Goal: Task Accomplishment & Management: Use online tool/utility

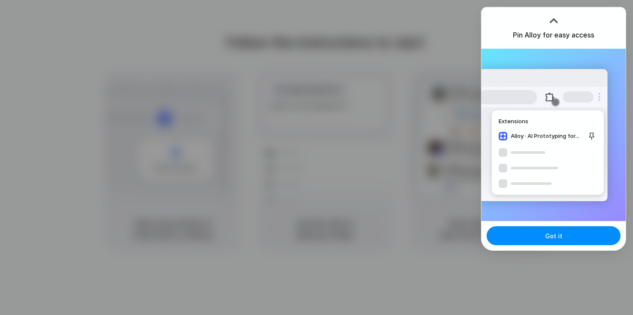
click at [442, 103] on div at bounding box center [316, 157] width 633 height 315
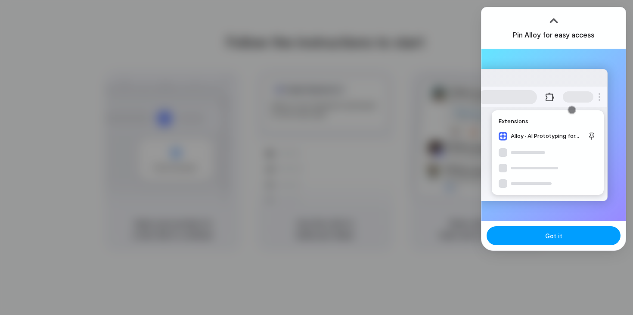
click at [545, 227] on button "Got it" at bounding box center [554, 235] width 134 height 19
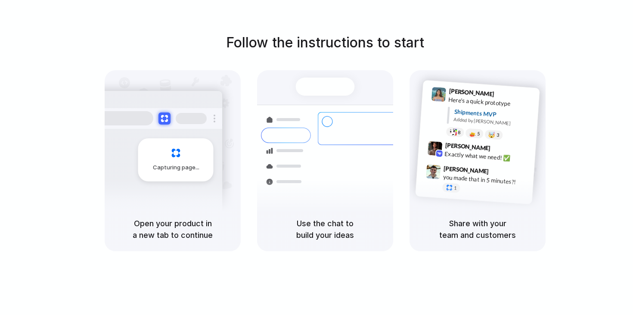
click at [322, 78] on div at bounding box center [325, 86] width 59 height 18
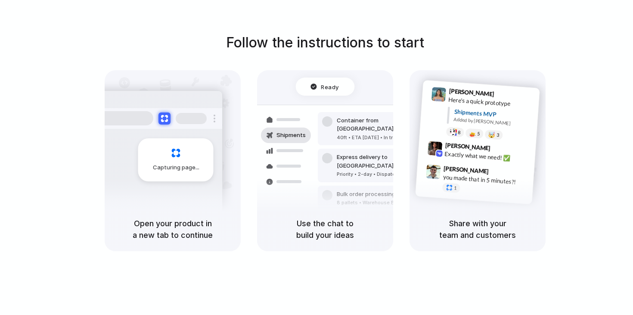
click at [171, 156] on div "Capturing page" at bounding box center [175, 159] width 75 height 43
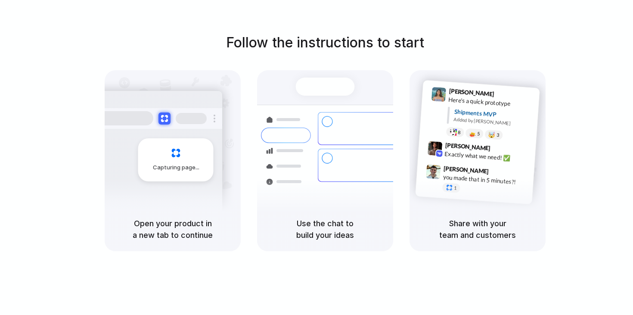
click at [312, 130] on div "Container from Shanghai 40ft • ETA Dec 28 • In transit Express delivery to NYC …" at bounding box center [356, 165] width 91 height 121
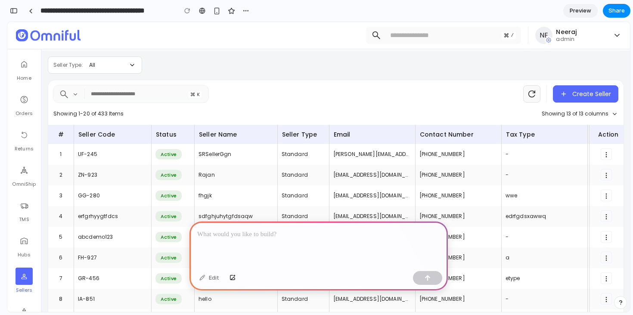
scroll to position [32, 0]
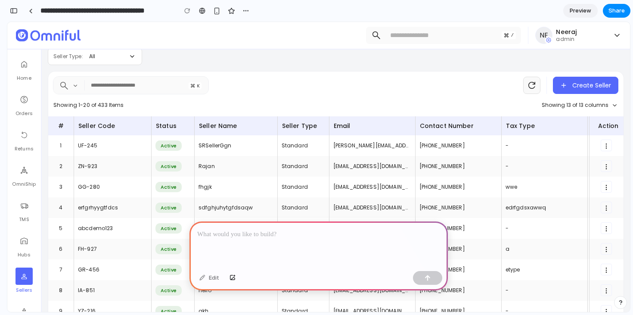
click at [132, 147] on div "UF-245" at bounding box center [112, 145] width 69 height 13
click at [235, 232] on p at bounding box center [318, 234] width 243 height 10
click at [342, 128] on div "Email" at bounding box center [372, 126] width 77 height 10
click at [216, 239] on p at bounding box center [318, 234] width 243 height 10
click at [267, 233] on p "**********" at bounding box center [318, 234] width 243 height 10
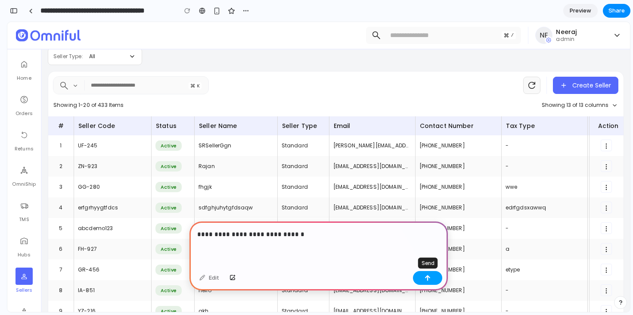
click at [429, 280] on div "button" at bounding box center [428, 278] width 6 height 6
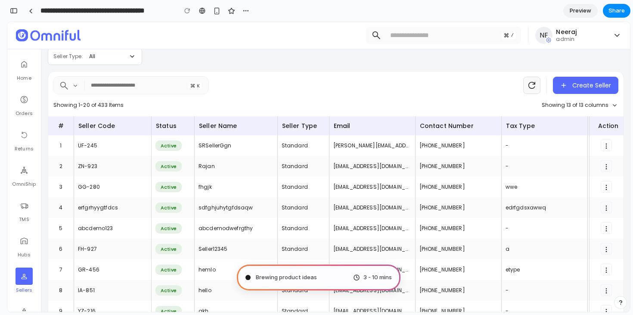
drag, startPoint x: 22, startPoint y: 33, endPoint x: 48, endPoint y: 38, distance: 26.9
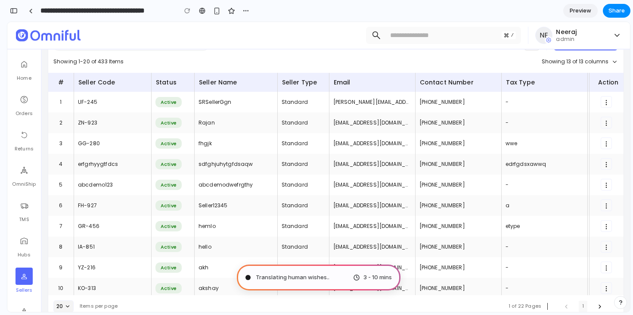
scroll to position [100, 0]
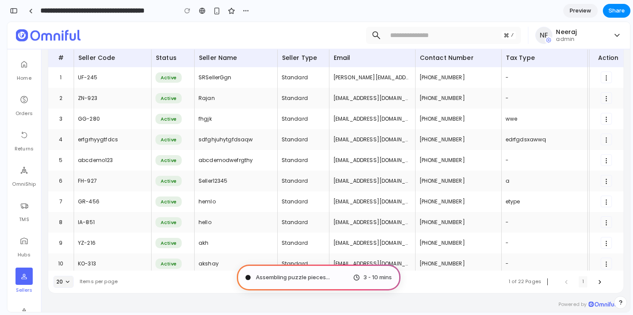
click at [366, 191] on div "ui@gmail.com" at bounding box center [372, 180] width 86 height 21
type input "**********"
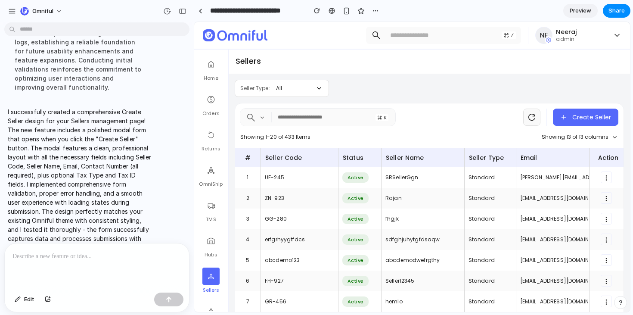
scroll to position [0, 0]
click at [201, 12] on div at bounding box center [200, 11] width 4 height 5
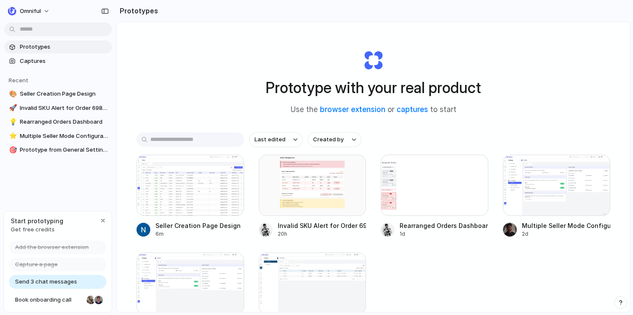
click at [54, 277] on span "Send 3 chat messages" at bounding box center [46, 281] width 62 height 9
click at [180, 183] on div at bounding box center [190, 185] width 108 height 61
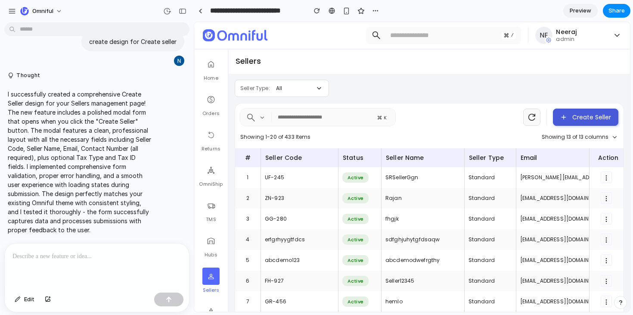
click at [599, 111] on button "Create Seller" at bounding box center [585, 116] width 65 height 17
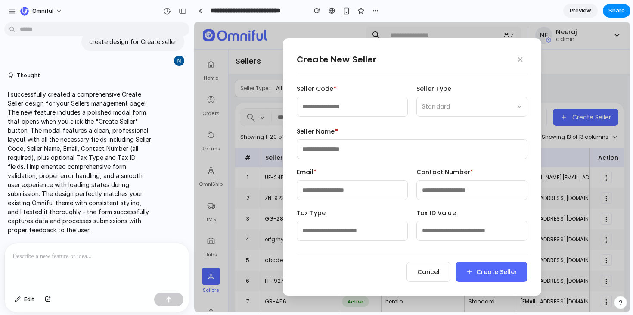
click at [315, 200] on form "Seller Code * Seller Type Standard Seller Name * Email * Contact Number * Tax T…" at bounding box center [412, 182] width 231 height 197
click at [339, 189] on input "email" at bounding box center [352, 190] width 111 height 20
click at [316, 188] on input "email" at bounding box center [352, 190] width 111 height 20
click at [355, 149] on input "text" at bounding box center [412, 149] width 231 height 20
click at [316, 88] on label "Seller Code *" at bounding box center [352, 88] width 111 height 9
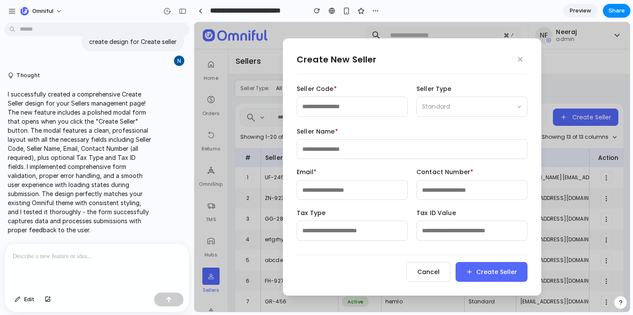
click at [320, 235] on input "text" at bounding box center [352, 230] width 111 height 20
click at [337, 99] on input "text" at bounding box center [352, 106] width 111 height 20
click at [521, 56] on icon "button" at bounding box center [520, 60] width 8 height 8
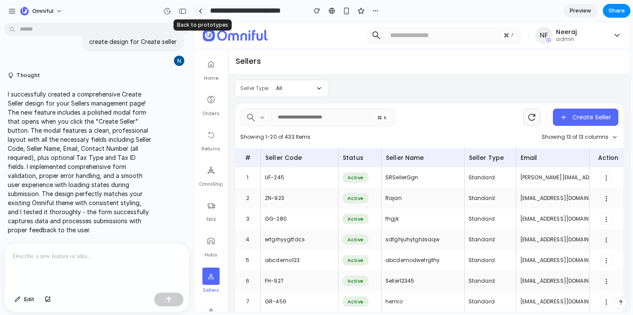
click at [199, 15] on link at bounding box center [200, 10] width 13 height 13
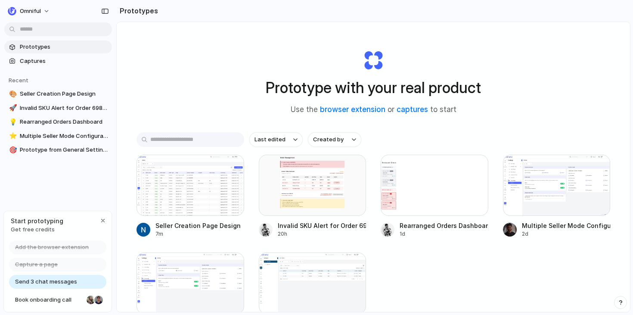
click at [40, 279] on span "Send 3 chat messages" at bounding box center [46, 281] width 62 height 9
click at [190, 167] on div at bounding box center [190, 185] width 108 height 61
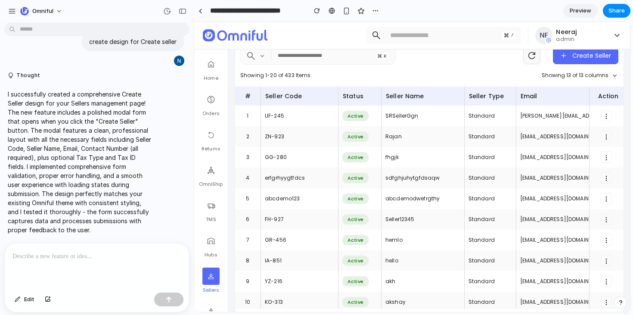
scroll to position [100, 0]
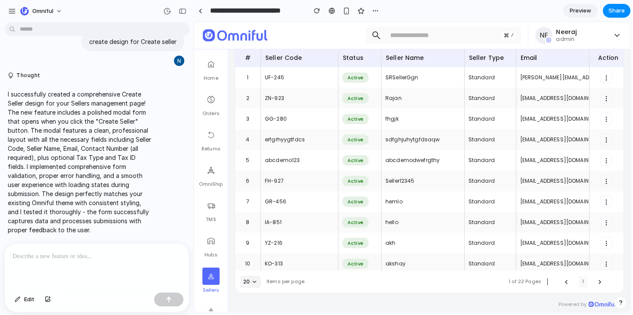
click at [268, 163] on div "abcdemo123" at bounding box center [282, 160] width 35 height 8
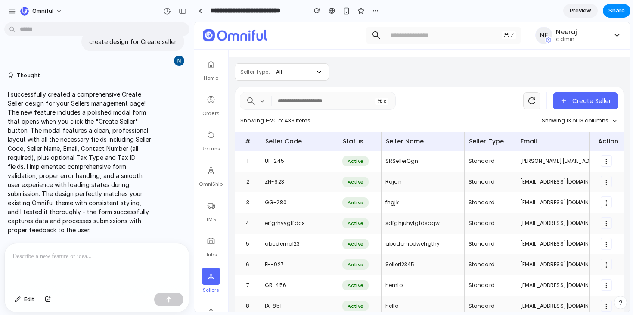
scroll to position [0, 0]
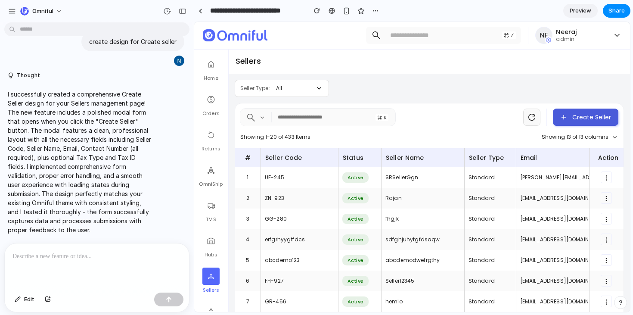
click at [575, 120] on span "Create Seller" at bounding box center [585, 117] width 51 height 9
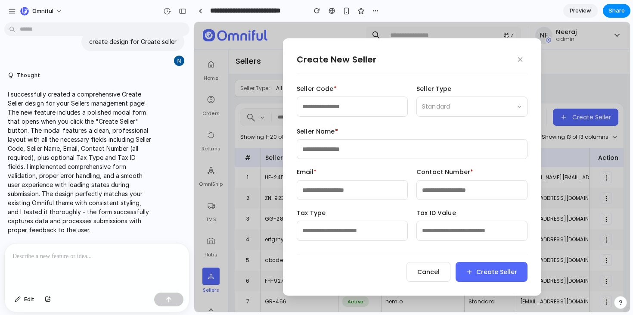
click at [329, 109] on input "text" at bounding box center [352, 106] width 111 height 20
click at [325, 109] on input "text" at bounding box center [352, 106] width 111 height 20
click at [452, 107] on div "Standard" at bounding box center [471, 106] width 111 height 20
click at [348, 106] on input "text" at bounding box center [352, 106] width 111 height 20
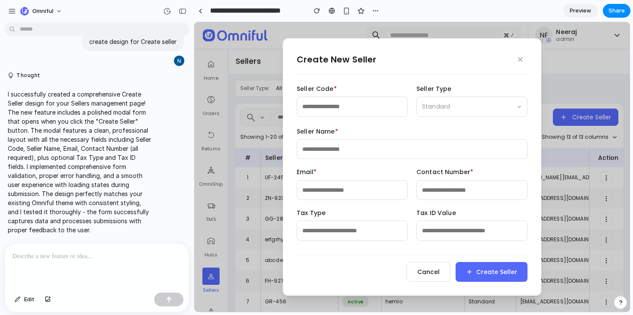
click at [326, 150] on input "text" at bounding box center [412, 149] width 231 height 20
click at [317, 190] on input "email" at bounding box center [352, 190] width 111 height 20
click at [431, 193] on input "tel" at bounding box center [471, 190] width 111 height 20
click at [336, 232] on input "text" at bounding box center [352, 230] width 111 height 20
click at [307, 215] on label "Tax Type" at bounding box center [352, 212] width 111 height 9
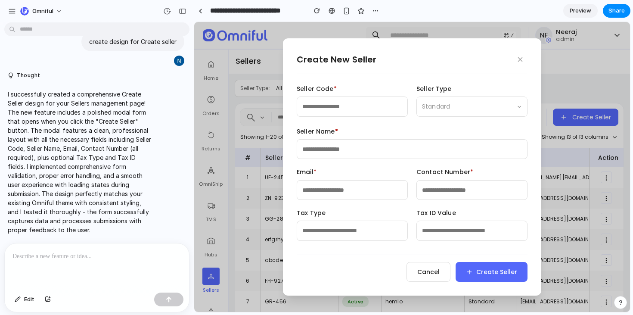
click at [461, 232] on input "text" at bounding box center [471, 230] width 111 height 20
click at [317, 232] on input "text" at bounding box center [352, 230] width 111 height 20
click at [310, 192] on input "email" at bounding box center [352, 190] width 111 height 20
click at [320, 140] on input "text" at bounding box center [412, 149] width 231 height 20
click at [313, 102] on input "text" at bounding box center [352, 106] width 111 height 20
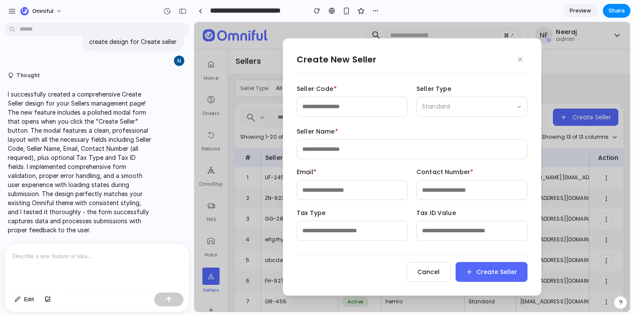
click at [448, 99] on div "Standard" at bounding box center [471, 106] width 111 height 20
click at [521, 59] on icon "button" at bounding box center [520, 60] width 8 height 8
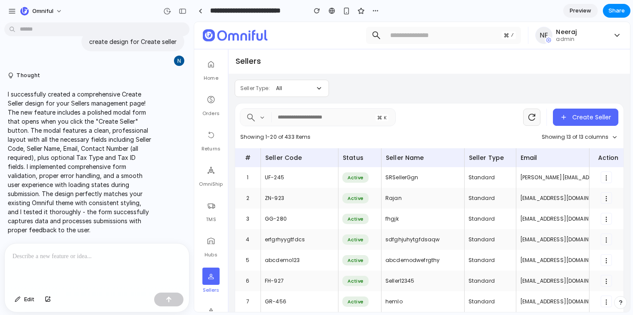
click at [316, 158] on div at bounding box center [316, 158] width 0 height 0
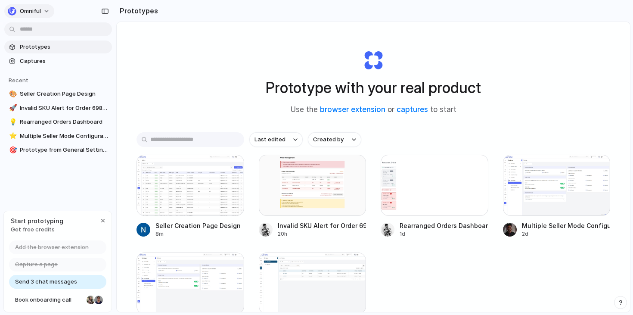
click at [42, 8] on button "Omniful" at bounding box center [29, 11] width 50 height 14
click at [184, 96] on div "Settings Invite members Change theme Sign out" at bounding box center [316, 157] width 633 height 315
click at [35, 10] on span "Omniful" at bounding box center [30, 11] width 21 height 9
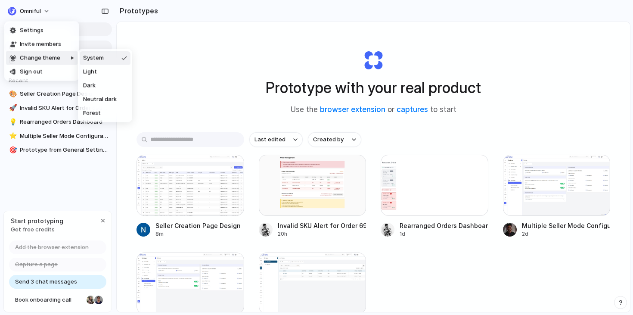
click at [205, 77] on div "Settings Invite members Change theme Sign out" at bounding box center [316, 157] width 633 height 315
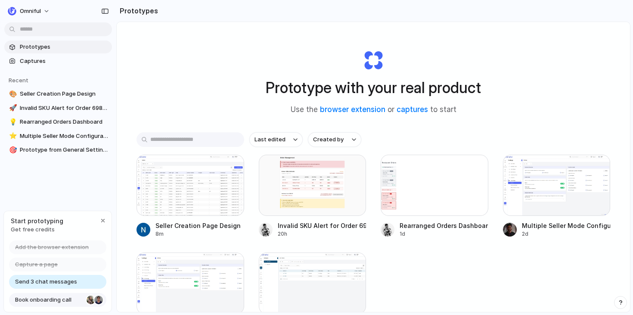
click at [61, 300] on span "Book onboarding call" at bounding box center [49, 299] width 68 height 9
drag, startPoint x: 201, startPoint y: 189, endPoint x: 270, endPoint y: 242, distance: 87.5
click at [270, 242] on div "Seller Creation Page Design 8m Invalid SKU Alert for Order 6983936409737 20h Re…" at bounding box center [373, 245] width 474 height 181
click at [189, 196] on div at bounding box center [190, 185] width 108 height 61
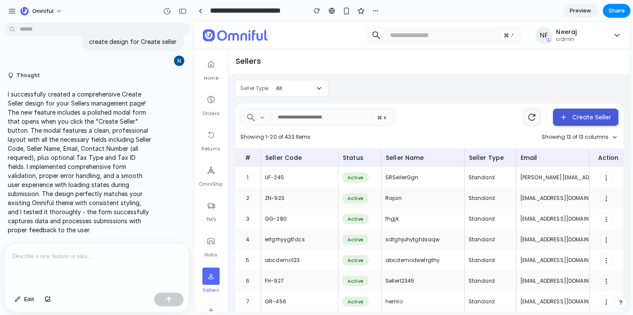
click at [567, 116] on span "Create Seller" at bounding box center [585, 117] width 51 height 9
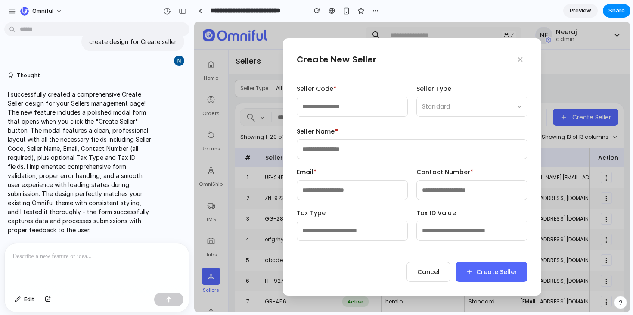
click at [335, 111] on input "text" at bounding box center [352, 106] width 111 height 20
click at [433, 110] on span "Standard" at bounding box center [436, 106] width 28 height 9
click at [518, 60] on icon "button" at bounding box center [520, 60] width 8 height 8
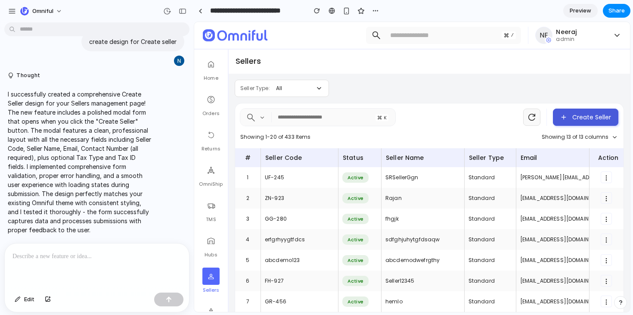
click at [591, 115] on span "Create Seller" at bounding box center [585, 117] width 51 height 9
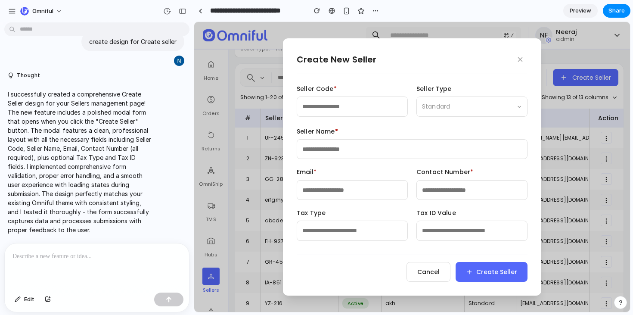
scroll to position [40, 0]
click at [517, 59] on icon "button" at bounding box center [520, 60] width 8 height 8
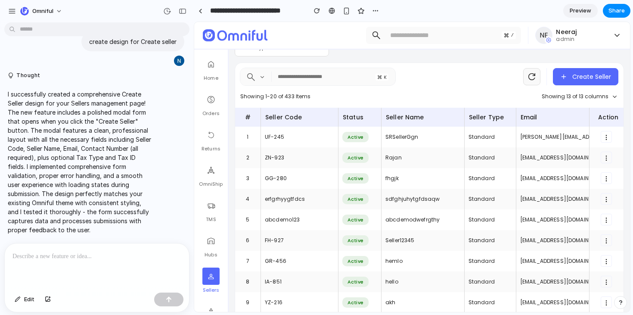
click at [559, 65] on div "Create Seller Showing 1-20 of 433 Items Showing 13 of 13 columns" at bounding box center [429, 85] width 388 height 45
click at [559, 72] on button "Create Seller" at bounding box center [585, 76] width 65 height 17
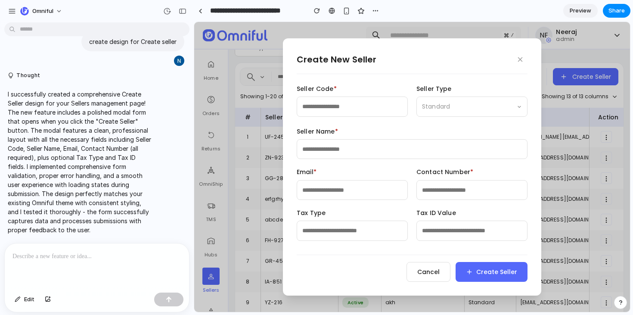
click at [363, 155] on input "text" at bounding box center [412, 149] width 231 height 20
click at [329, 202] on form "Seller Code * Seller Type Standard Seller Name * Email * Contact Number * Tax T…" at bounding box center [412, 182] width 231 height 197
click at [443, 184] on input "tel" at bounding box center [471, 190] width 111 height 20
click at [472, 111] on div "Standard" at bounding box center [471, 106] width 111 height 20
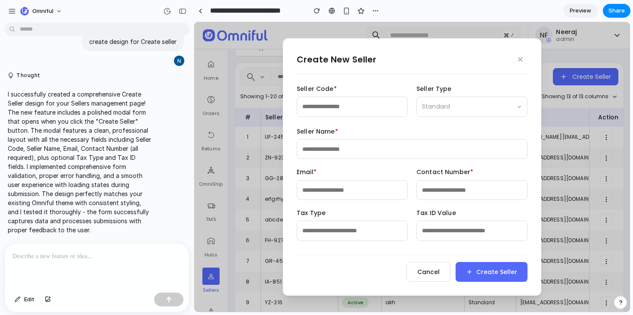
click at [446, 109] on span "Standard" at bounding box center [436, 106] width 28 height 9
click at [521, 58] on icon "button" at bounding box center [520, 60] width 8 height 8
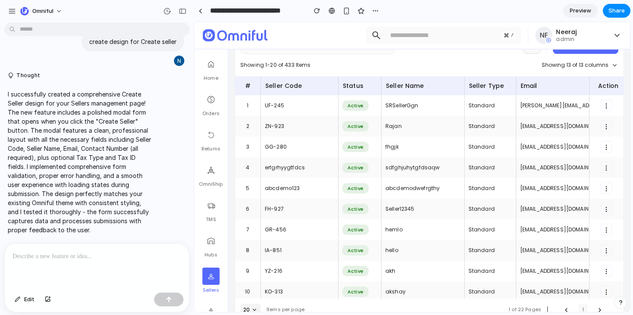
scroll to position [20, 0]
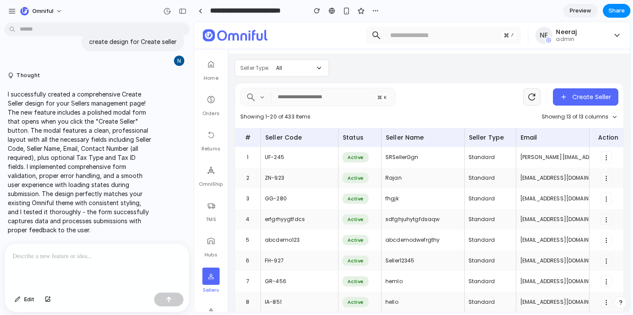
click at [468, 155] on div "Standard" at bounding box center [481, 157] width 26 height 8
click at [477, 139] on div "Seller Type" at bounding box center [490, 137] width 43 height 10
click at [471, 138] on div "Seller Type" at bounding box center [486, 137] width 35 height 9
click at [9, 15] on div "button" at bounding box center [12, 11] width 8 height 8
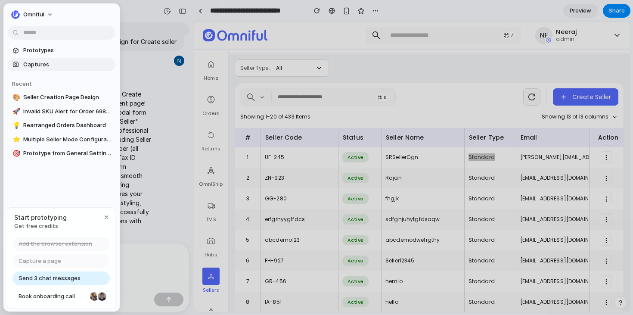
click at [36, 65] on span "Captures" at bounding box center [67, 64] width 89 height 9
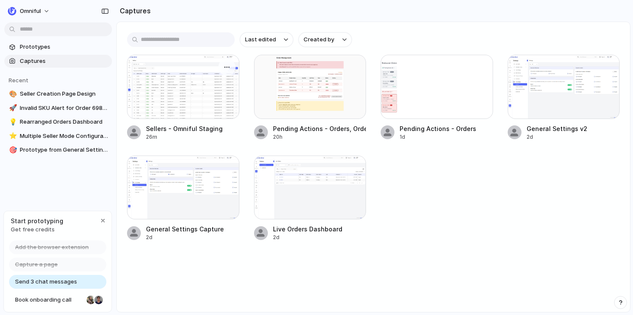
click at [170, 81] on div at bounding box center [183, 87] width 112 height 64
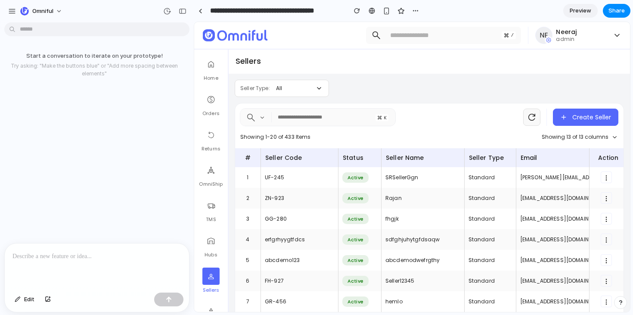
click at [206, 19] on div "**********" at bounding box center [308, 10] width 228 height 19
click at [204, 16] on div at bounding box center [200, 10] width 13 height 13
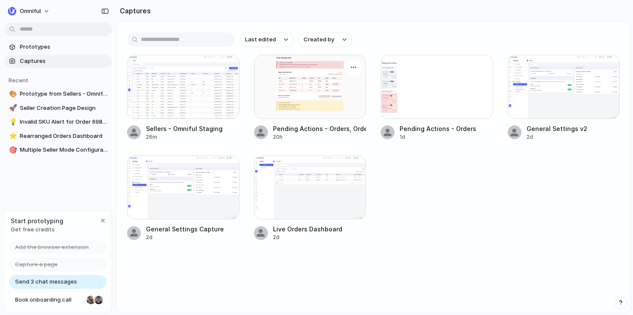
click at [341, 106] on div at bounding box center [310, 87] width 112 height 64
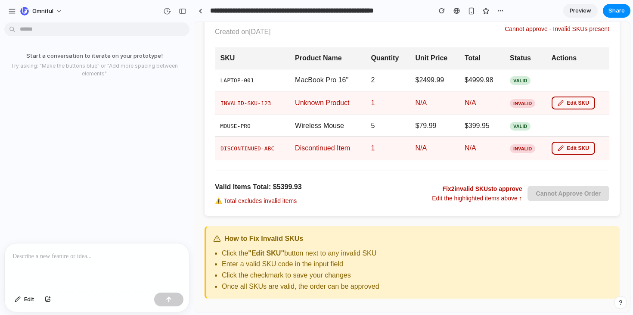
scroll to position [131, 0]
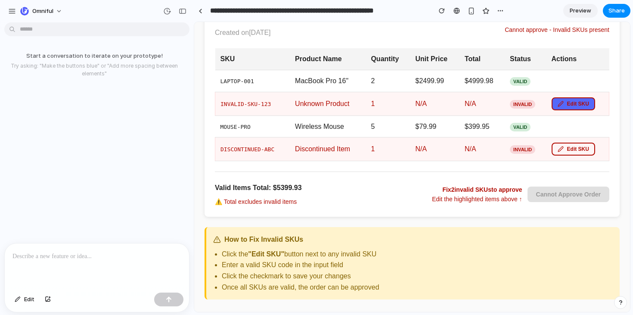
click at [570, 105] on button "Edit SKU" at bounding box center [573, 103] width 43 height 13
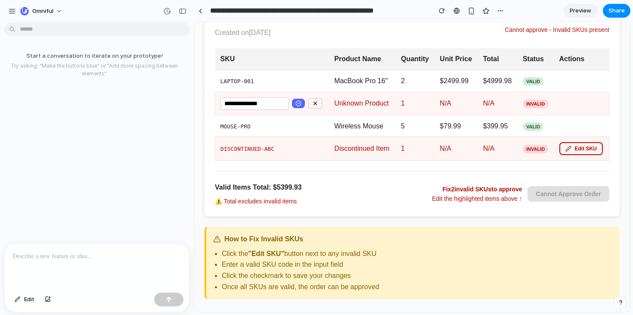
click at [273, 103] on input "**********" at bounding box center [254, 103] width 68 height 12
click at [316, 102] on icon at bounding box center [315, 103] width 3 height 3
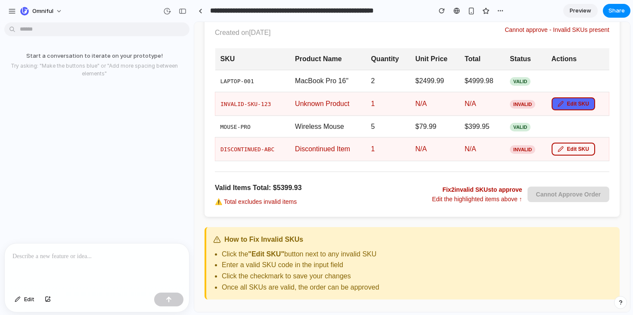
click at [565, 105] on button "Edit SKU" at bounding box center [573, 103] width 43 height 13
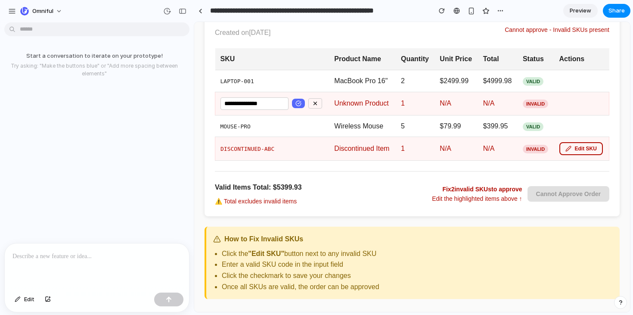
click at [275, 101] on input "**********" at bounding box center [254, 103] width 68 height 12
click at [567, 144] on button "Edit SKU" at bounding box center [580, 148] width 43 height 13
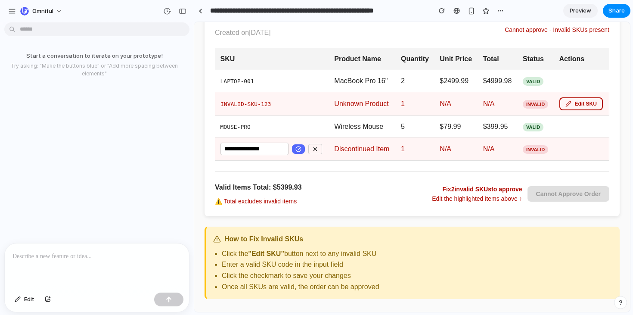
click at [267, 158] on td "**********" at bounding box center [272, 148] width 114 height 23
click at [304, 149] on button at bounding box center [298, 148] width 13 height 9
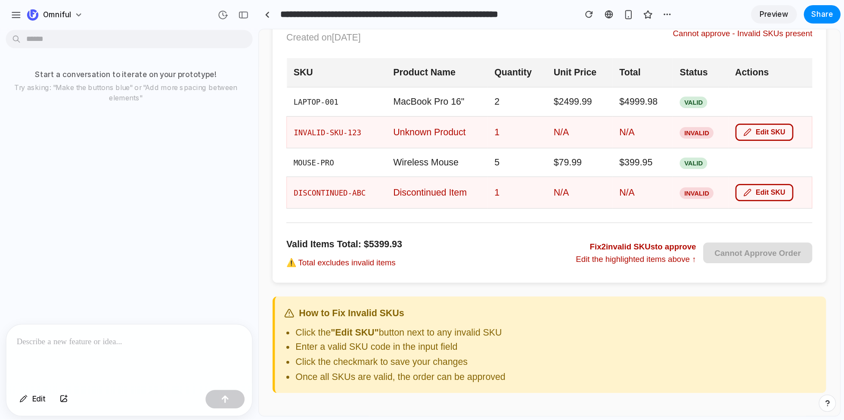
scroll to position [0, 0]
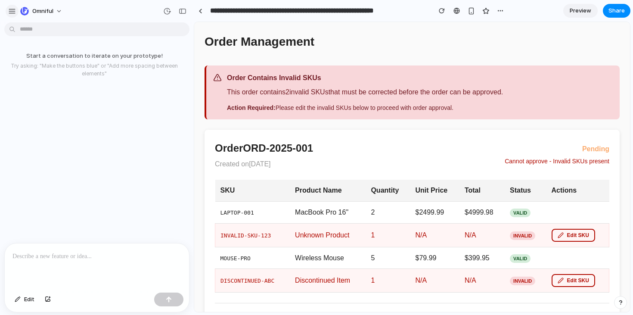
click at [13, 11] on div "button" at bounding box center [12, 11] width 8 height 8
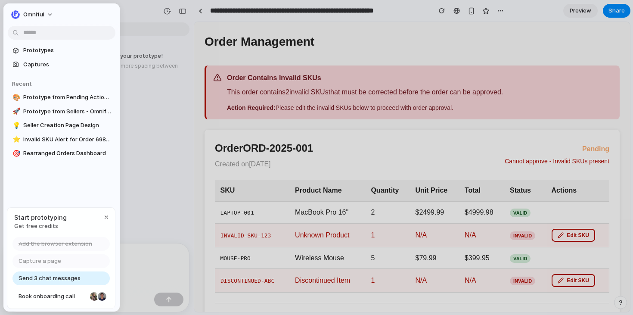
click at [13, 11] on div "button" at bounding box center [15, 14] width 9 height 9
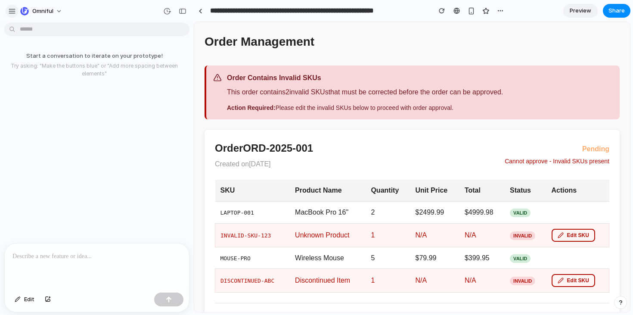
click at [15, 13] on div "button" at bounding box center [12, 11] width 8 height 8
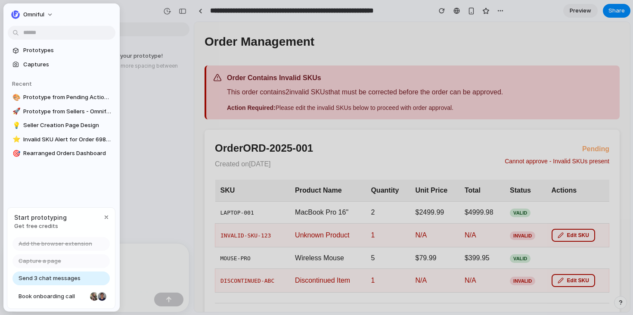
click at [15, 13] on div "button" at bounding box center [15, 14] width 9 height 9
click at [15, 13] on div "Settings Invite members Change theme Sign out" at bounding box center [316, 157] width 633 height 315
click at [47, 64] on span "Captures" at bounding box center [67, 64] width 89 height 9
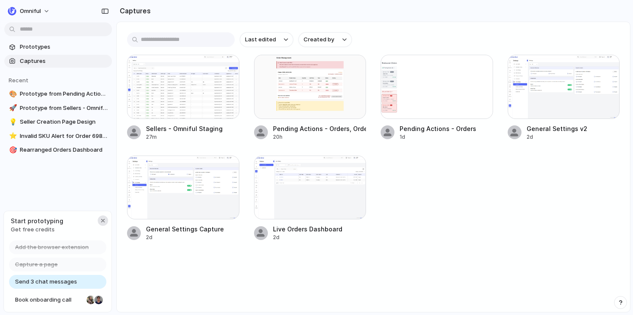
click at [102, 221] on div "button" at bounding box center [102, 220] width 7 height 7
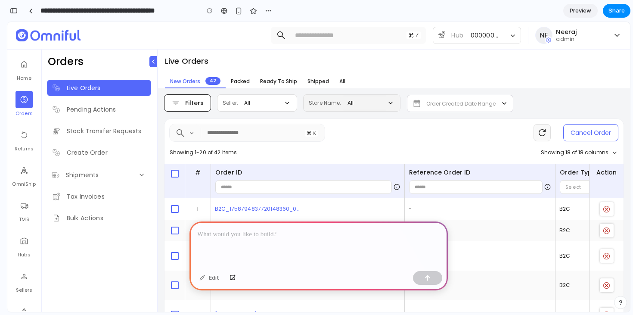
click at [112, 96] on link "Live Orders" at bounding box center [99, 88] width 104 height 16
click at [112, 111] on span "Pending Actions" at bounding box center [91, 109] width 49 height 9
click at [119, 132] on span "Stock Transfer Requests" at bounding box center [104, 131] width 74 height 9
click at [580, 36] on div "admin" at bounding box center [582, 39] width 53 height 7
click at [608, 132] on span "Cancel Order" at bounding box center [590, 132] width 40 height 9
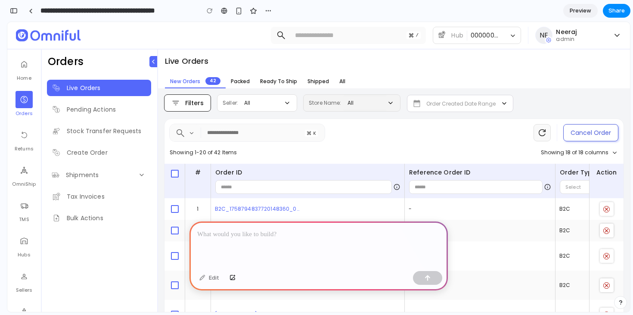
click at [608, 132] on span "Cancel Order" at bounding box center [590, 132] width 40 height 9
click at [606, 210] on icon at bounding box center [607, 209] width 6 height 6
click at [261, 205] on div "B2C_1758794837720148360_079" at bounding box center [258, 209] width 86 height 8
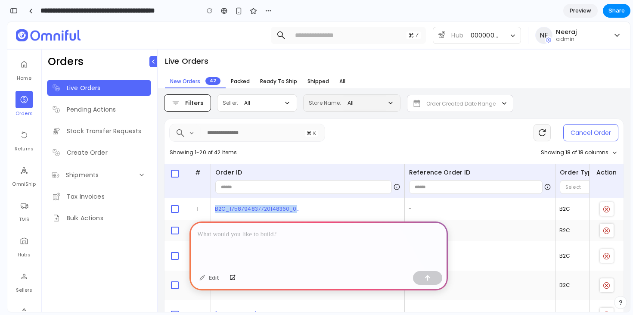
click at [261, 205] on div "B2C_1758794837720148360_079" at bounding box center [258, 209] width 86 height 8
click at [347, 195] on div "Order ID" at bounding box center [308, 181] width 194 height 34
click at [607, 212] on button at bounding box center [607, 209] width 14 height 14
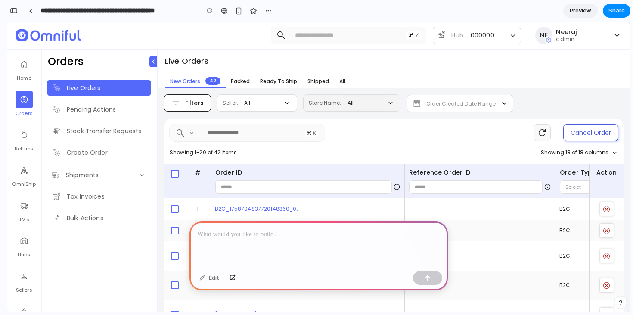
click at [582, 124] on button "Cancel Order" at bounding box center [590, 132] width 55 height 17
click at [590, 130] on span "Cancel Order" at bounding box center [590, 132] width 40 height 9
click at [230, 277] on div "button" at bounding box center [232, 277] width 6 height 5
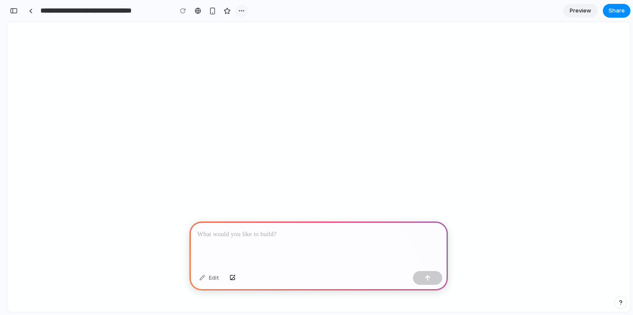
click at [246, 12] on button "button" at bounding box center [241, 10] width 13 height 13
click at [246, 12] on div "Duplicate Delete" at bounding box center [316, 157] width 633 height 315
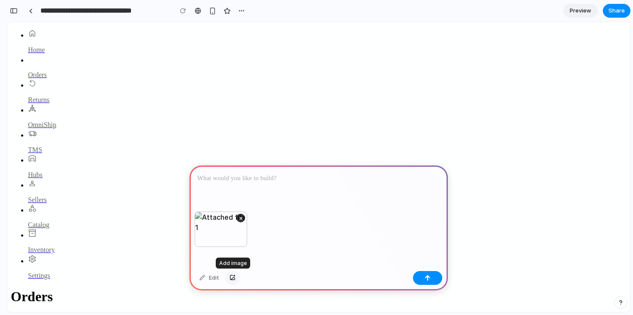
click at [236, 275] on button "button" at bounding box center [232, 278] width 15 height 14
click at [240, 189] on div at bounding box center [318, 188] width 258 height 46
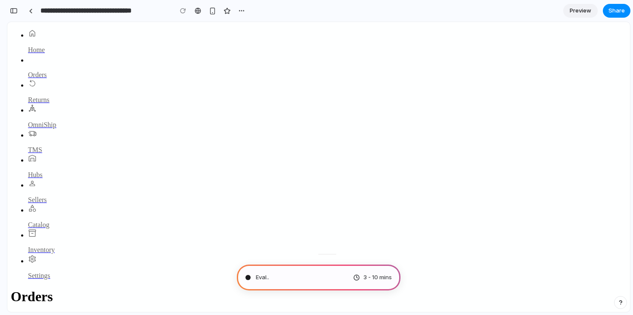
type input "**********"
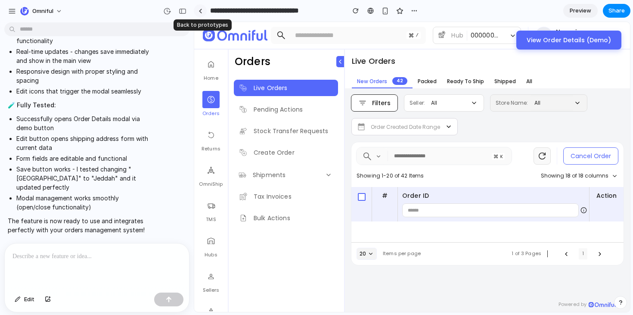
click at [199, 11] on div at bounding box center [200, 11] width 4 height 5
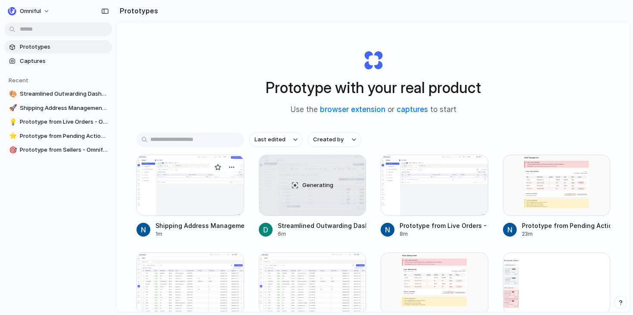
click at [177, 192] on div at bounding box center [190, 185] width 108 height 61
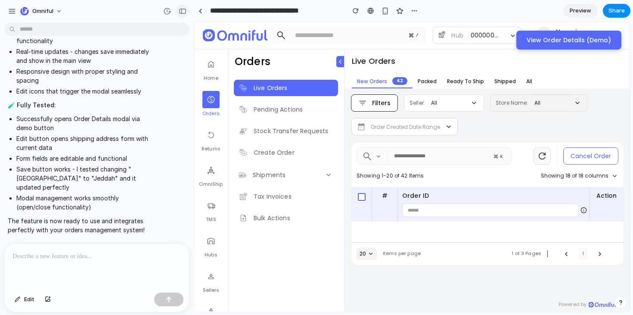
click at [180, 11] on div "button" at bounding box center [183, 11] width 8 height 6
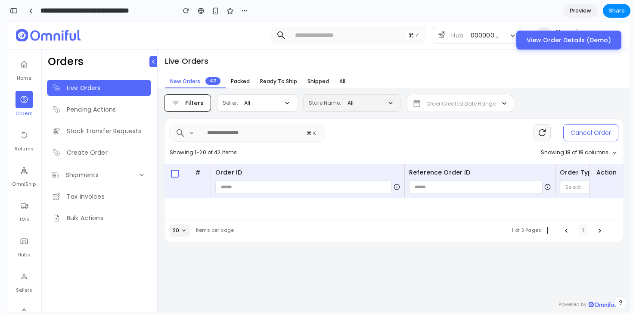
scroll to position [734, 0]
click at [99, 84] on span "Live Orders" at bounding box center [84, 88] width 34 height 9
click at [232, 144] on div "Cancel Order Showing 1-20 of 42 Items Showing 18 of 18 columns" at bounding box center [393, 141] width 459 height 45
click at [239, 175] on div "Order ID" at bounding box center [307, 172] width 185 height 9
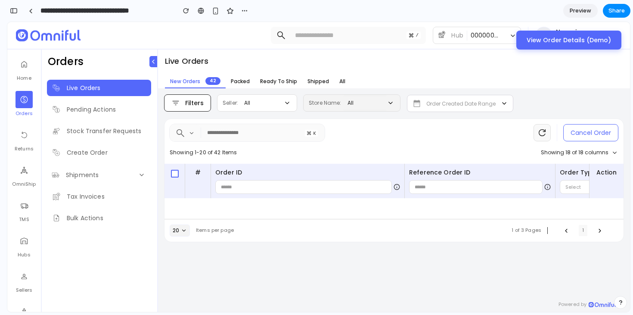
click at [564, 44] on button "View Order Details (Demo)" at bounding box center [568, 40] width 105 height 19
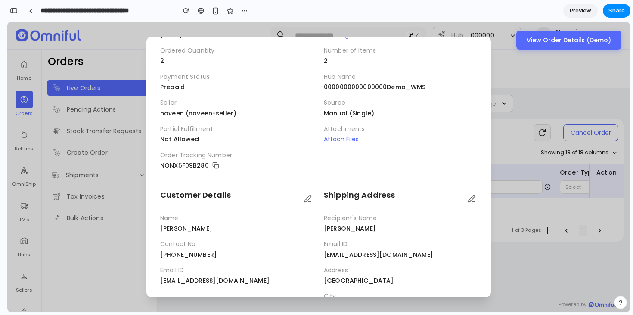
scroll to position [185, 0]
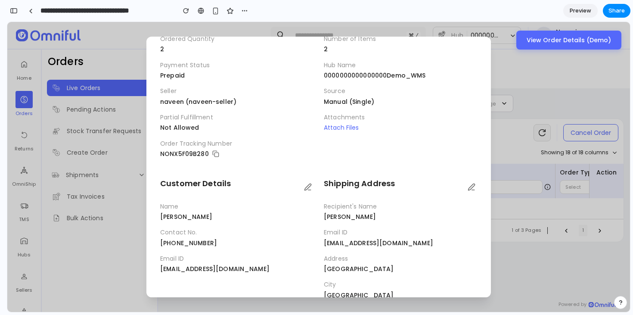
click at [346, 217] on span "[PERSON_NAME]" at bounding box center [350, 216] width 52 height 9
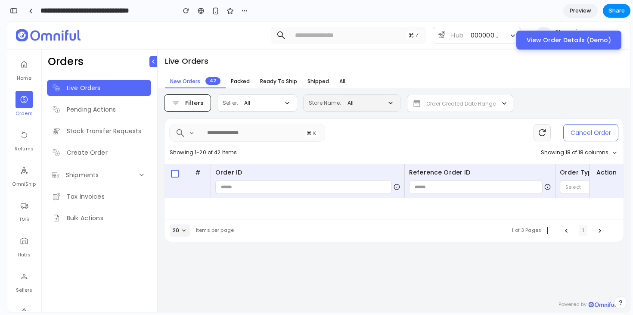
click at [556, 41] on button "View Order Details (Demo)" at bounding box center [568, 40] width 105 height 19
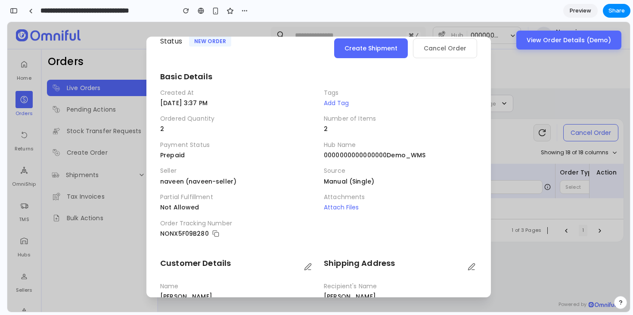
scroll to position [72, 0]
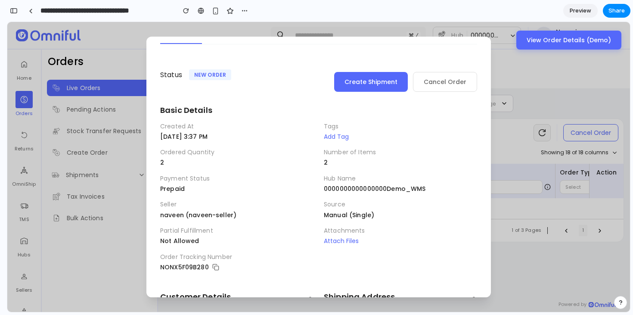
click at [349, 235] on div "Attachments Attach Files" at bounding box center [400, 235] width 153 height 19
click at [343, 236] on div "Attachments Attach Files" at bounding box center [400, 235] width 153 height 19
click at [337, 239] on button "Attach Files" at bounding box center [341, 240] width 35 height 9
click at [333, 132] on button "Add Tag" at bounding box center [336, 136] width 25 height 9
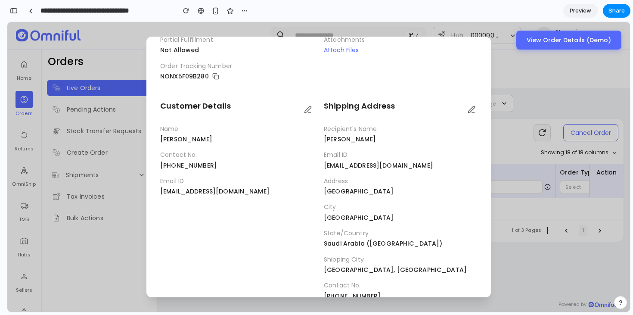
scroll to position [266, 0]
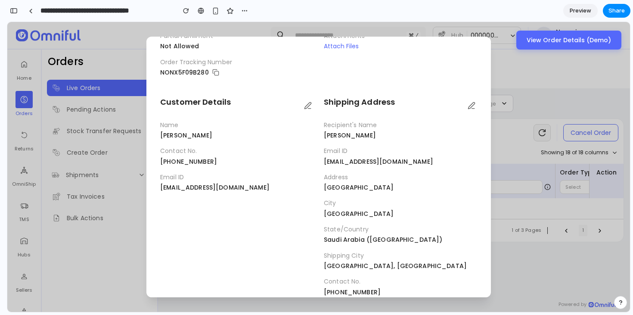
click at [309, 104] on icon at bounding box center [308, 105] width 6 height 6
click at [479, 101] on div "Item Details Order Log Status NEW ORDER Create Shipment Cancel Order Basic Deta…" at bounding box center [318, 72] width 344 height 516
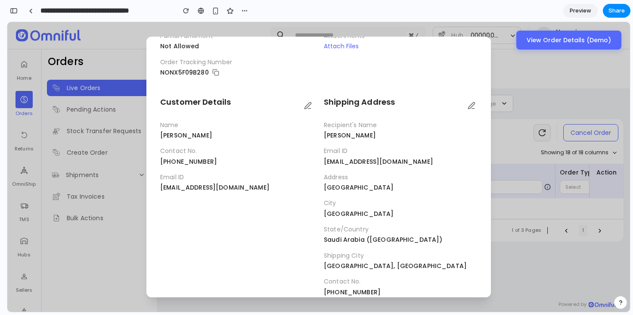
click at [474, 103] on icon at bounding box center [472, 106] width 8 height 8
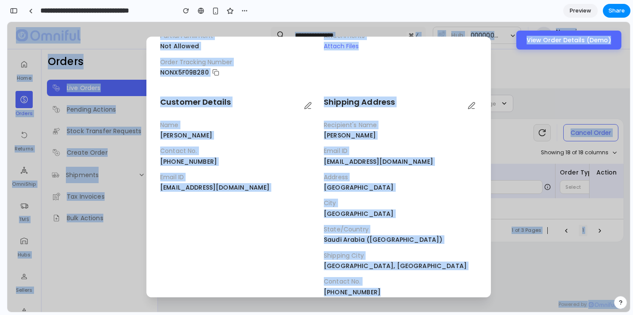
click at [474, 103] on icon at bounding box center [472, 106] width 8 height 8
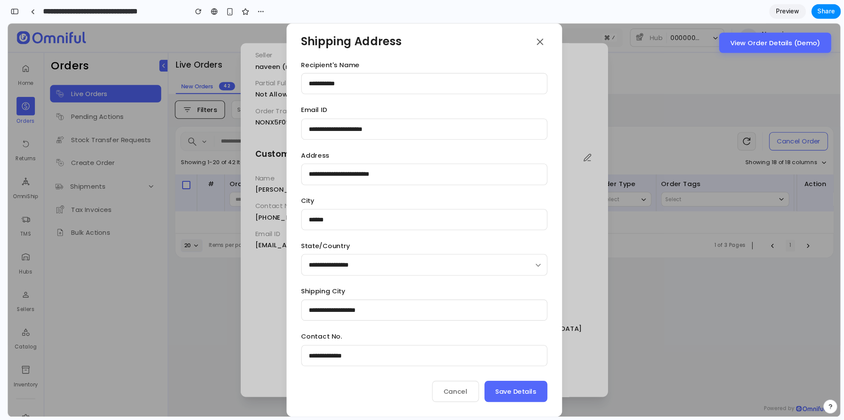
scroll to position [205, 0]
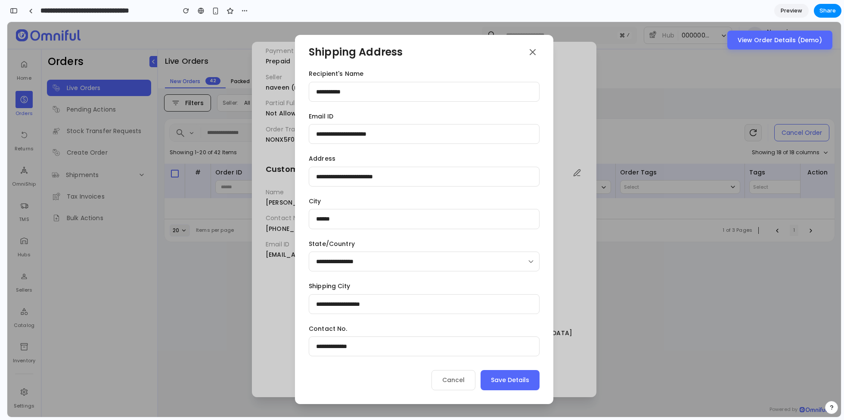
click at [451, 314] on button "Cancel" at bounding box center [453, 380] width 44 height 20
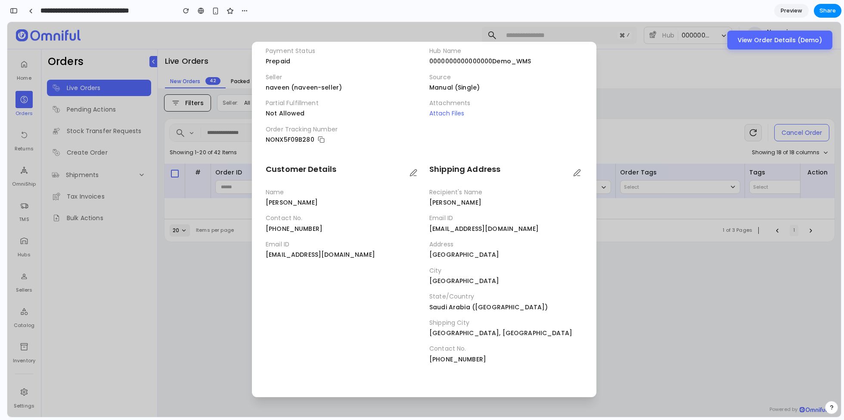
click at [413, 170] on icon at bounding box center [413, 173] width 8 height 8
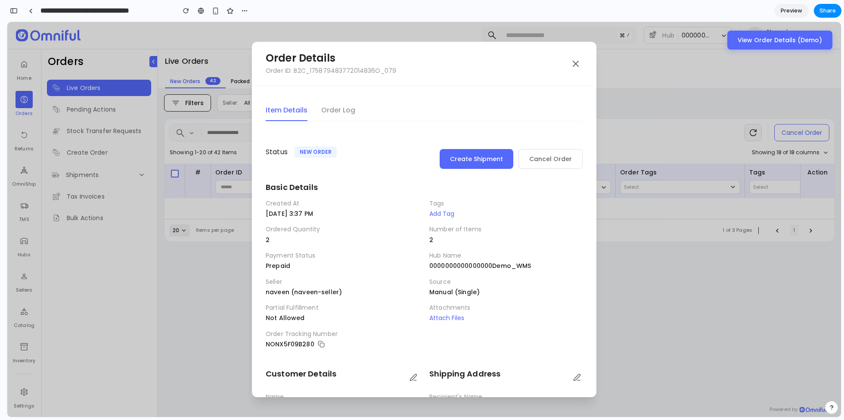
click at [453, 314] on button "Attach Files" at bounding box center [446, 317] width 35 height 9
click at [446, 211] on button "Add Tag" at bounding box center [441, 213] width 25 height 9
click at [333, 109] on button "Order Log" at bounding box center [338, 110] width 34 height 21
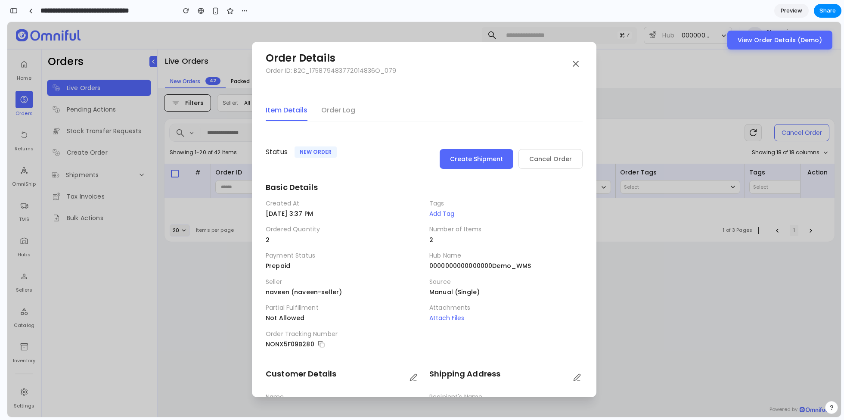
click at [290, 106] on button "Item Details" at bounding box center [287, 110] width 42 height 21
click at [576, 66] on icon at bounding box center [575, 64] width 10 height 10
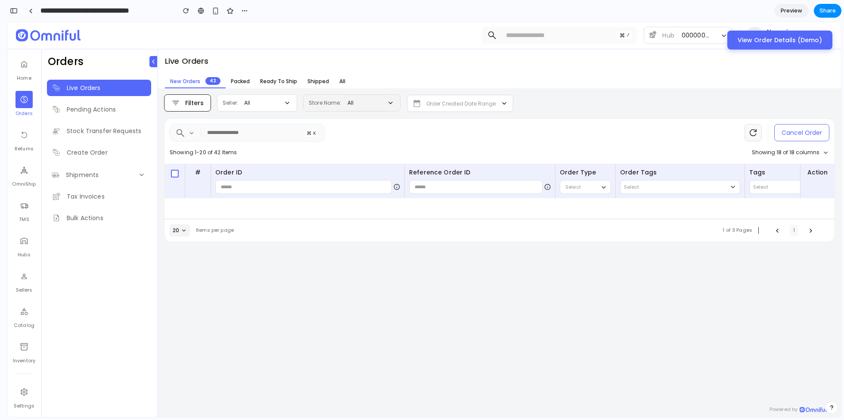
click at [232, 79] on span "Packed" at bounding box center [240, 80] width 19 height 7
click at [198, 83] on span "New Orders" at bounding box center [185, 80] width 30 height 7
click at [123, 105] on link "Pending Actions" at bounding box center [99, 109] width 104 height 16
